Goal: Find specific page/section

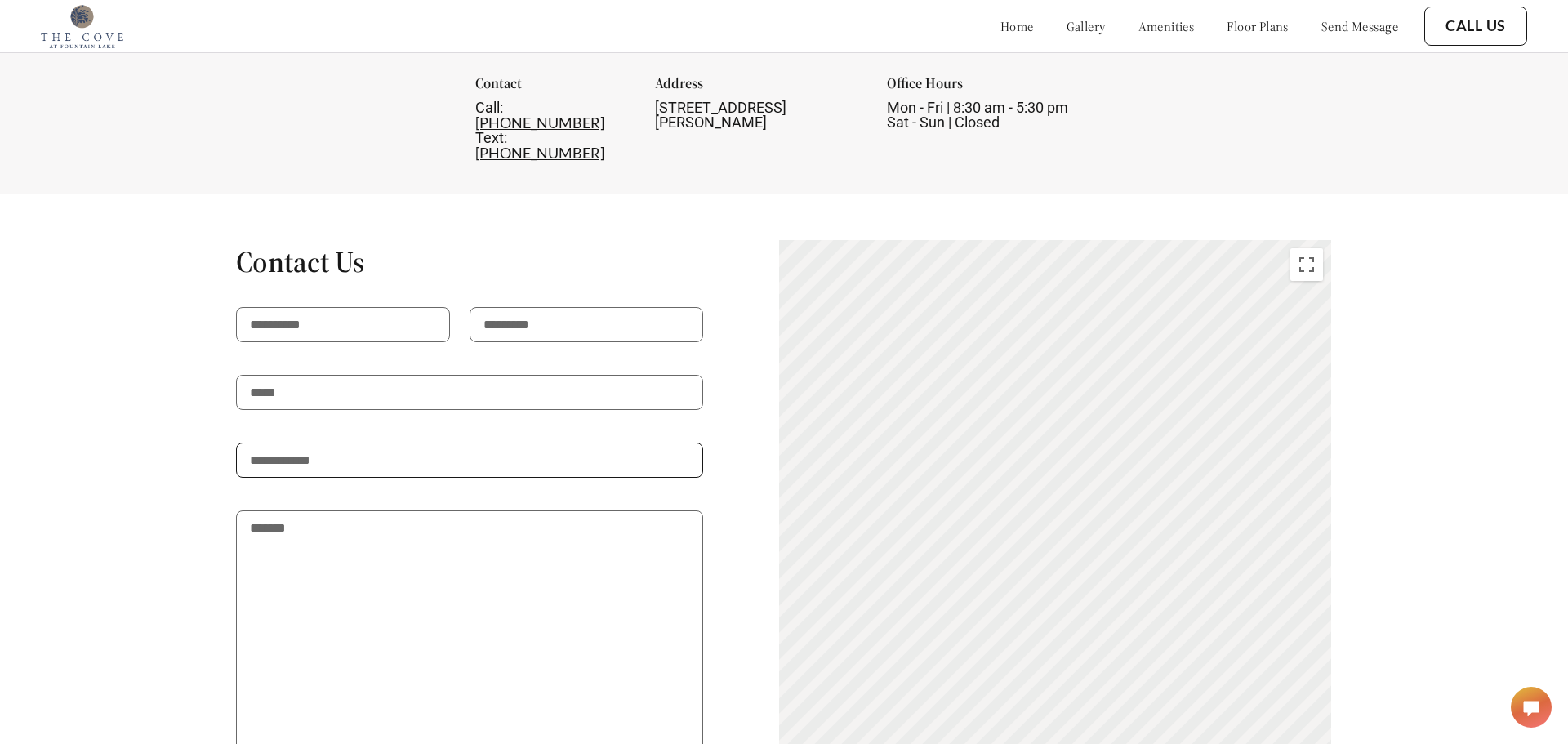
scroll to position [2833, 0]
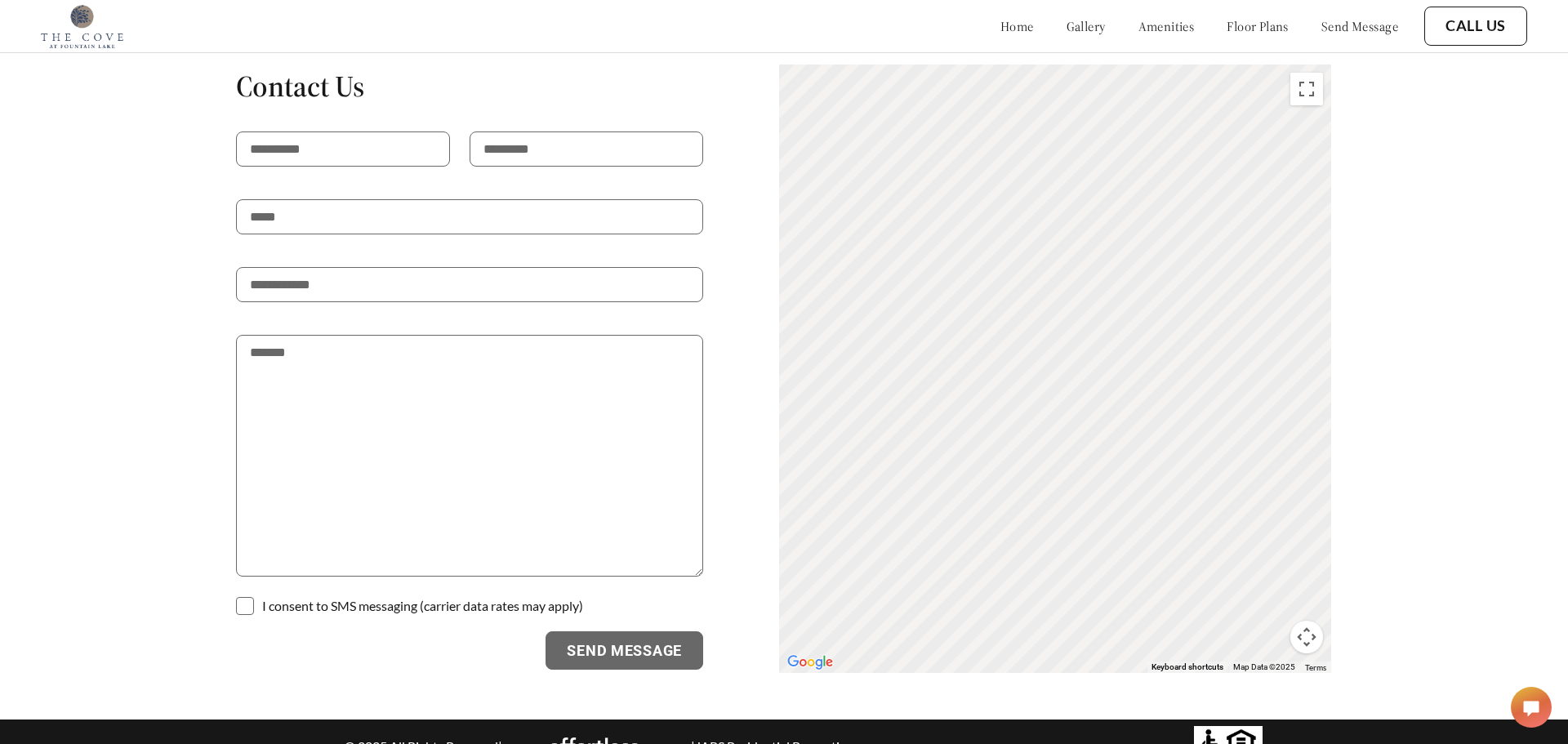
click at [183, 167] on div "Contact Us I consent to SMS messaging (carrier data rates may apply) Send Messa…" at bounding box center [783, 368] width 1380 height 610
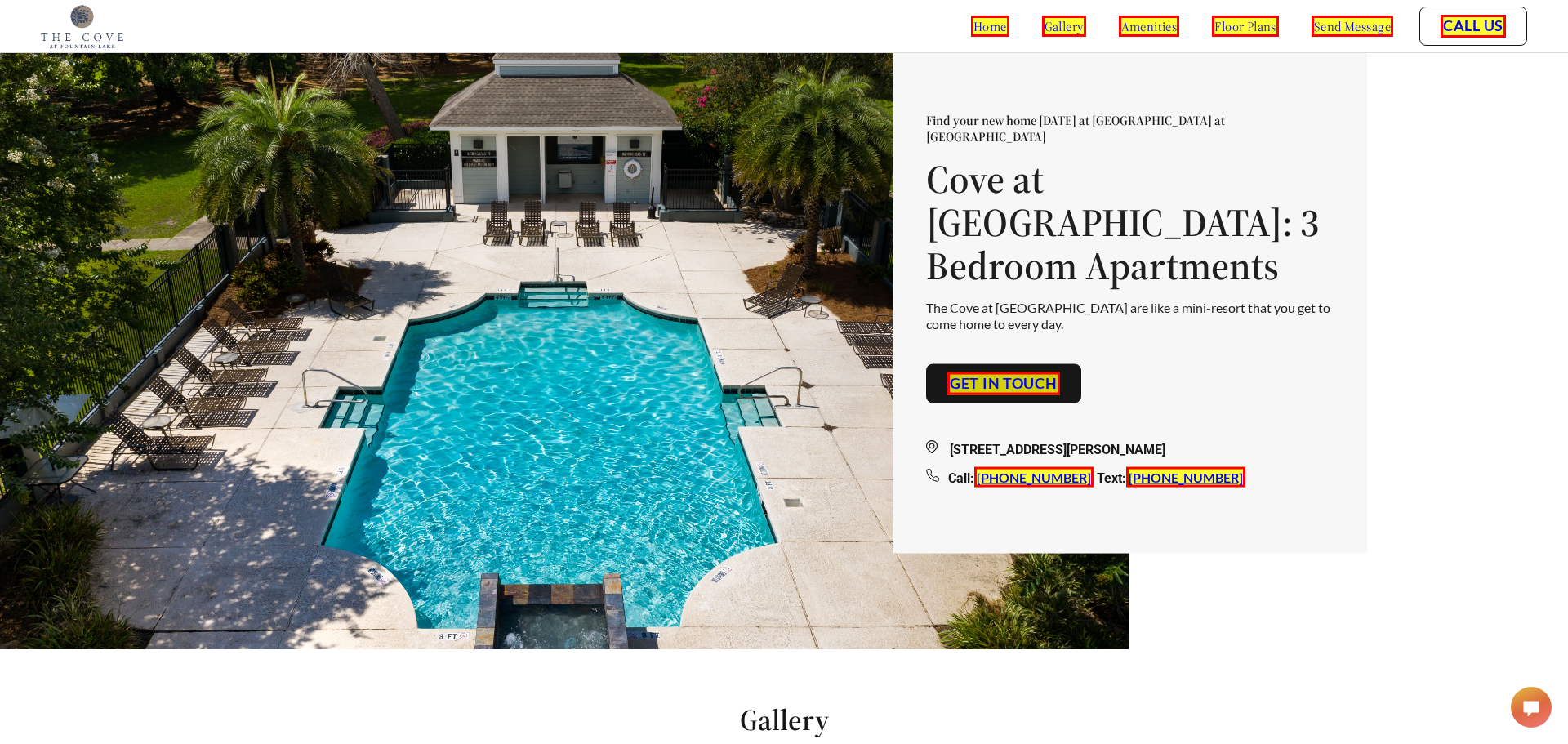
scroll to position [0, 0]
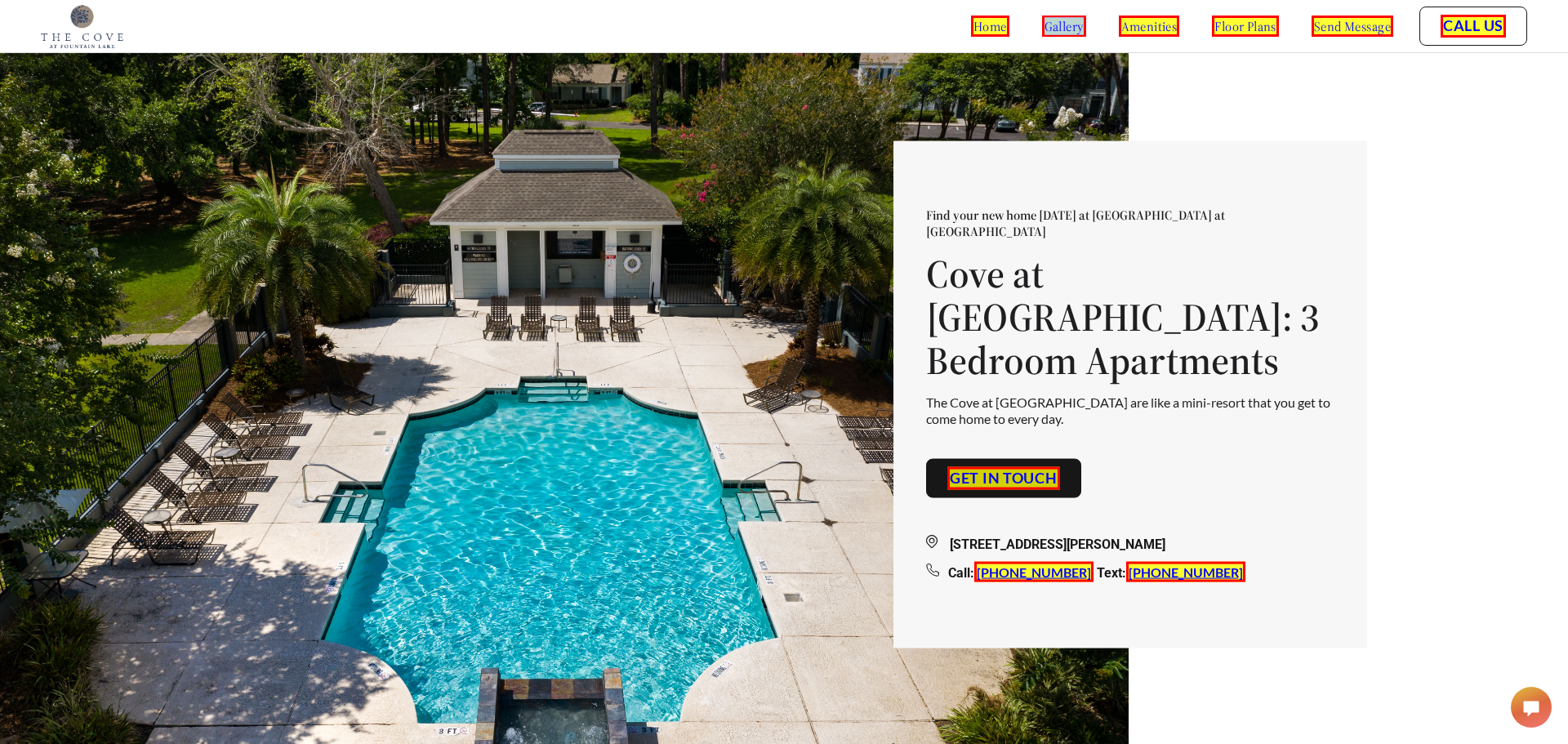
copy link "gallery"
copy link "amenities"
copy link "floor plans"
copy link "send message"
click at [1363, 132] on div "Find your new home [DATE] at [GEOGRAPHIC_DATA] at [GEOGRAPHIC_DATA] at [GEOGRAP…" at bounding box center [784, 397] width 1568 height 796
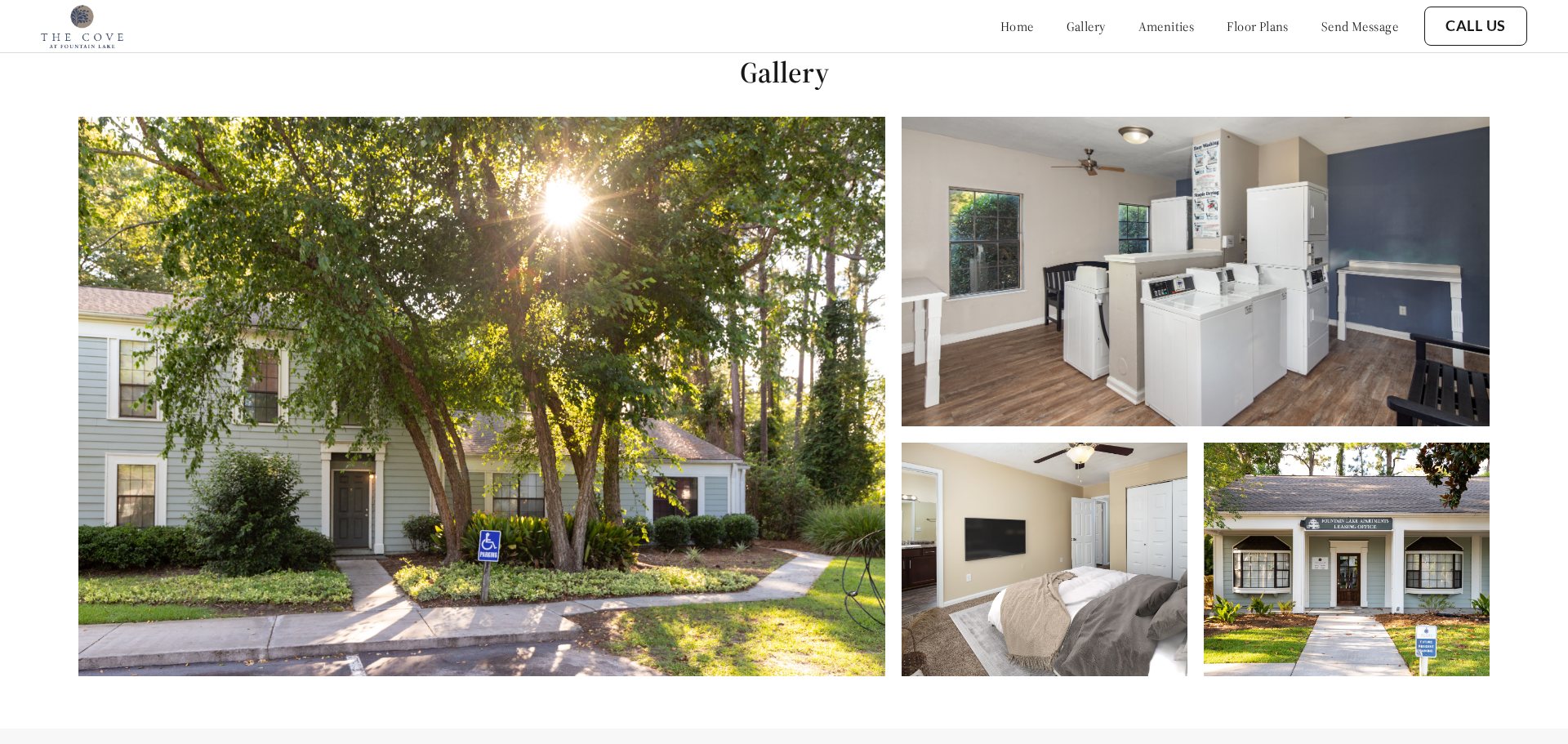
scroll to position [744, 0]
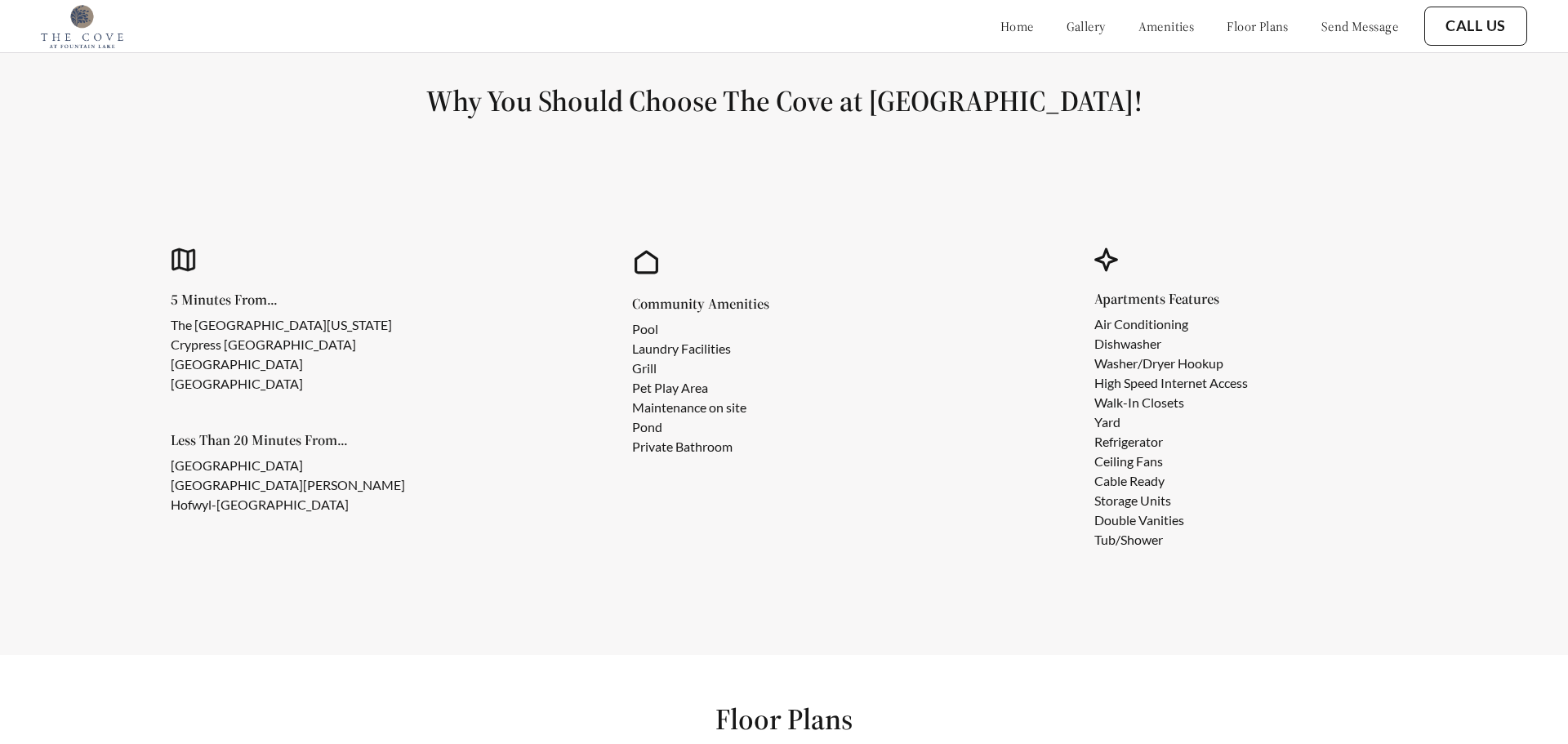
scroll to position [1471, 0]
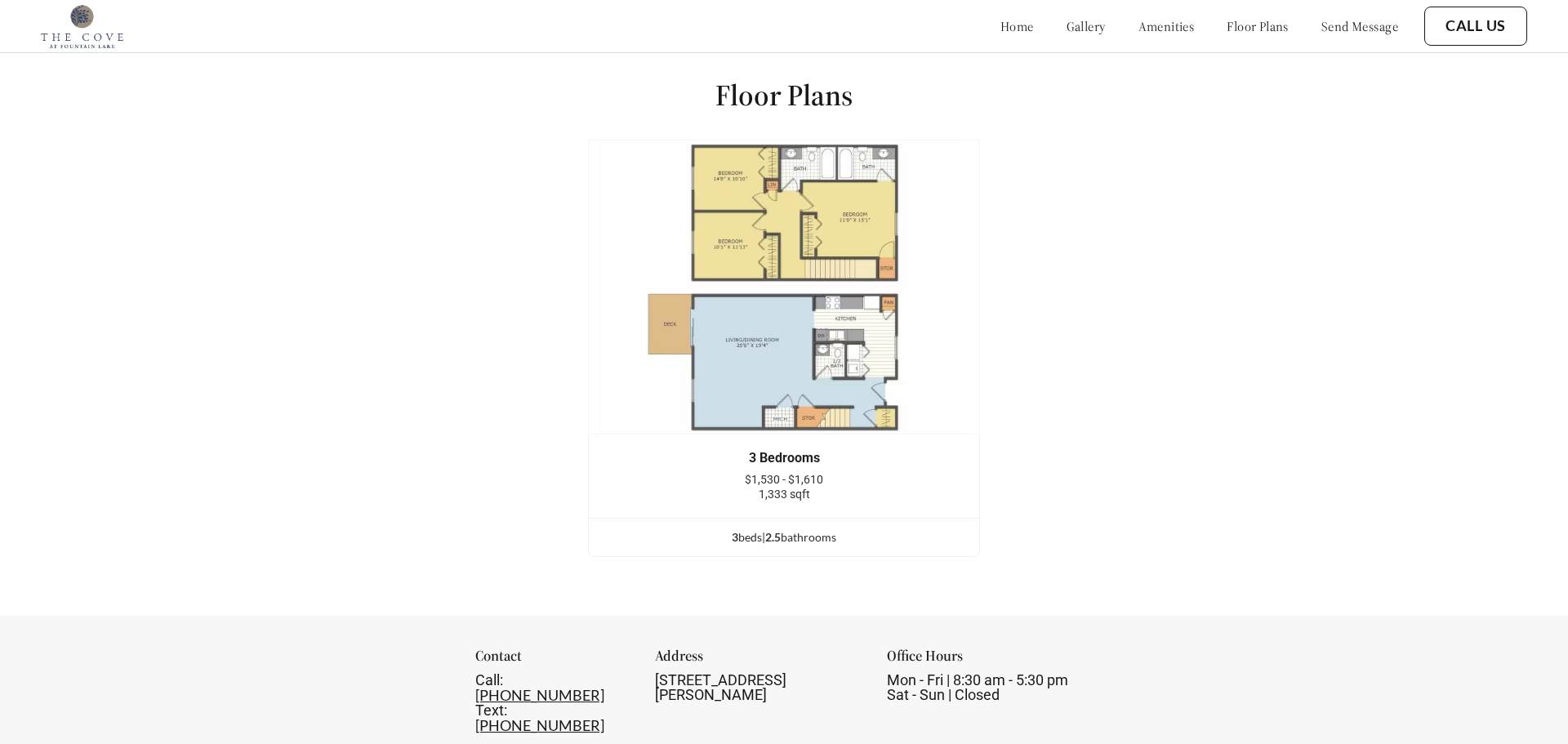
scroll to position [2116, 0]
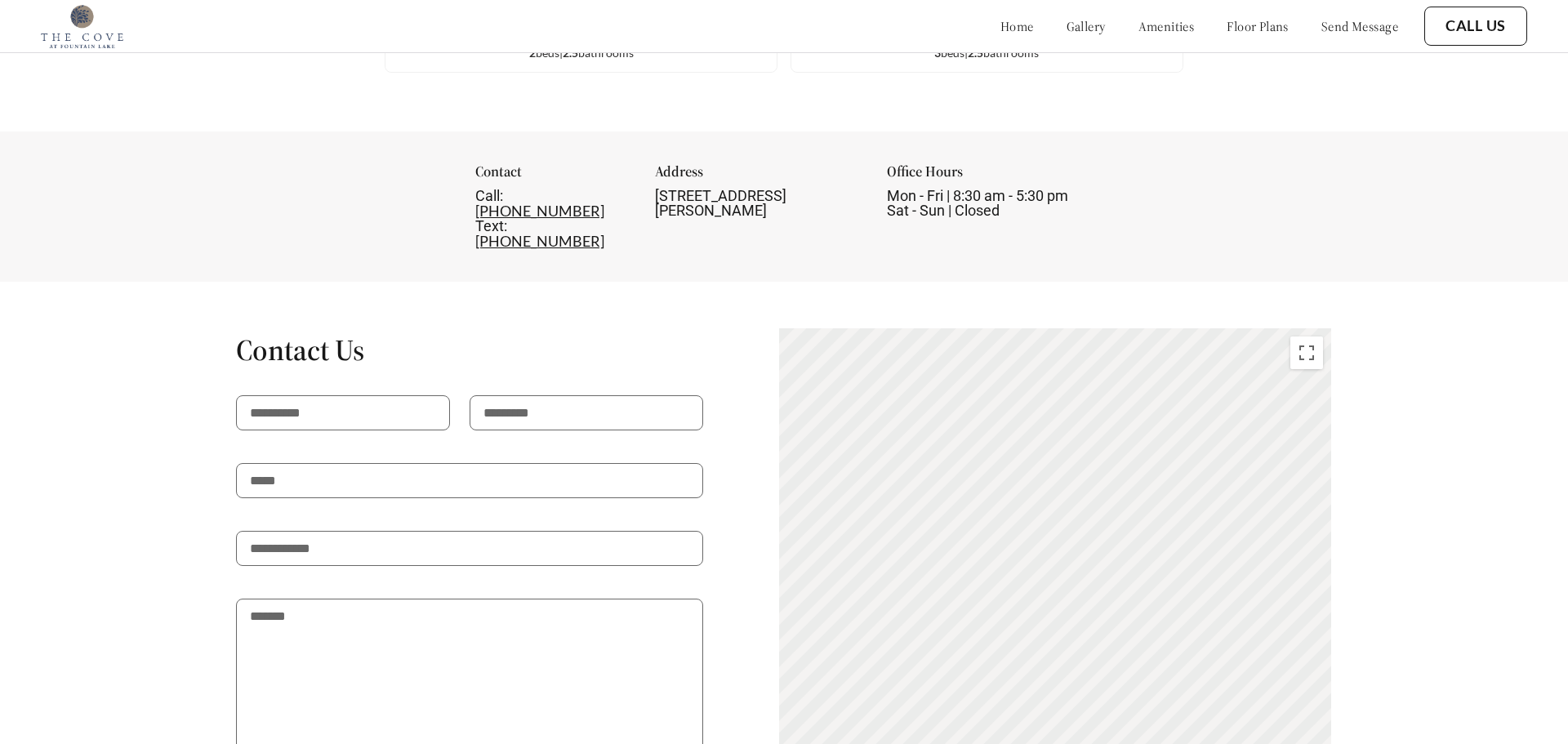
scroll to position [3007, 0]
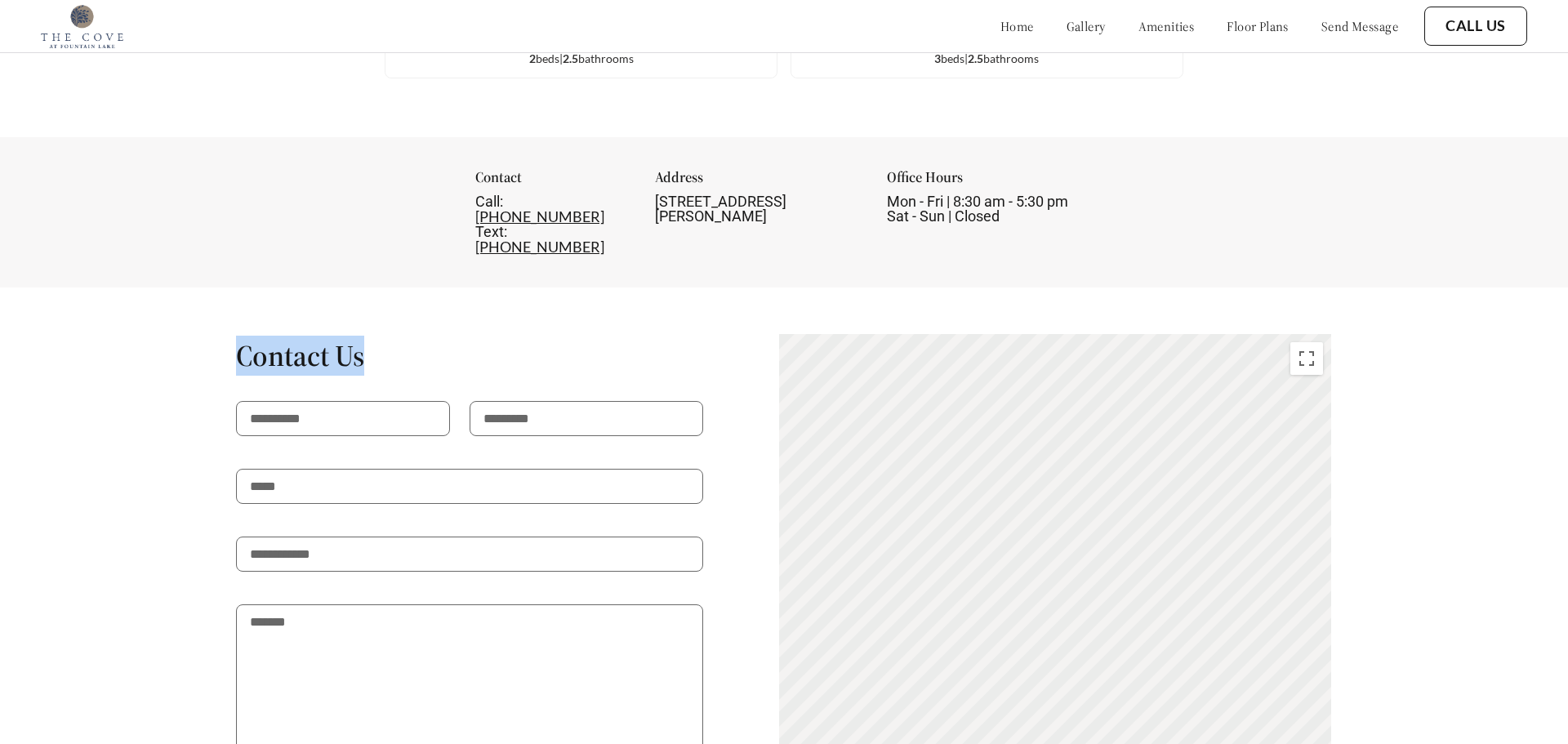
drag, startPoint x: 262, startPoint y: 295, endPoint x: 459, endPoint y: 297, distance: 197.0
copy h1 "Contact Us"
